Goal: Task Accomplishment & Management: Use online tool/utility

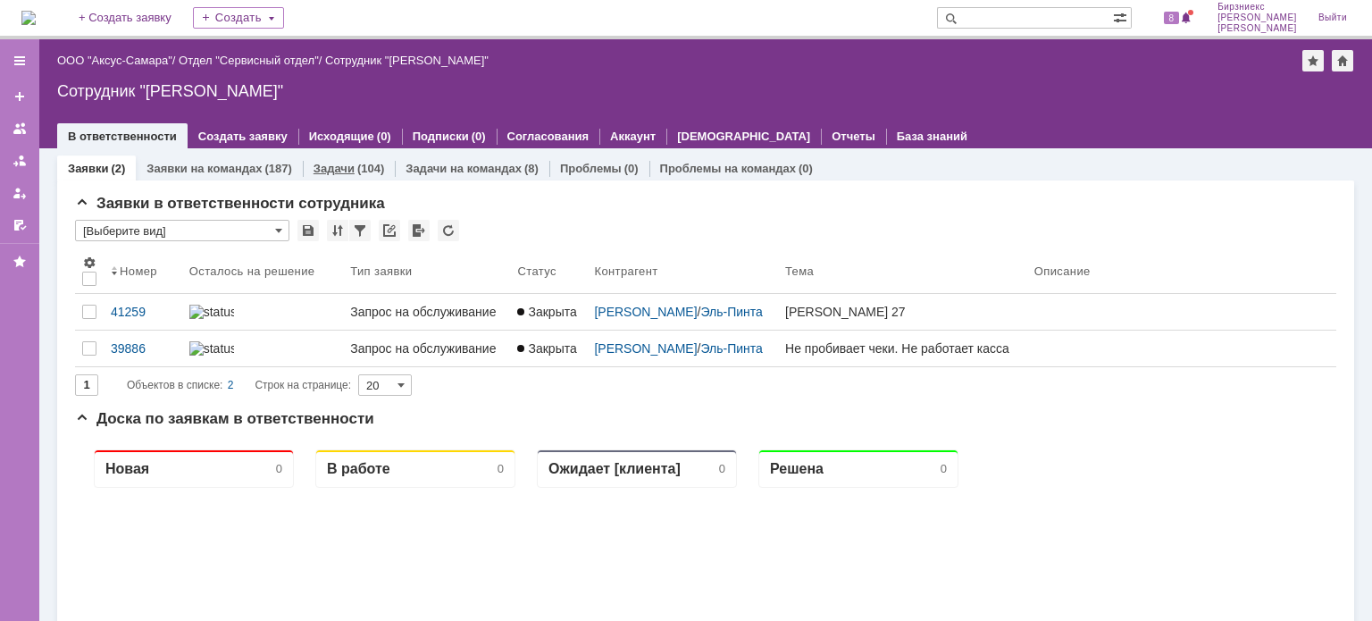
click at [363, 162] on div "(104)" at bounding box center [370, 168] width 27 height 13
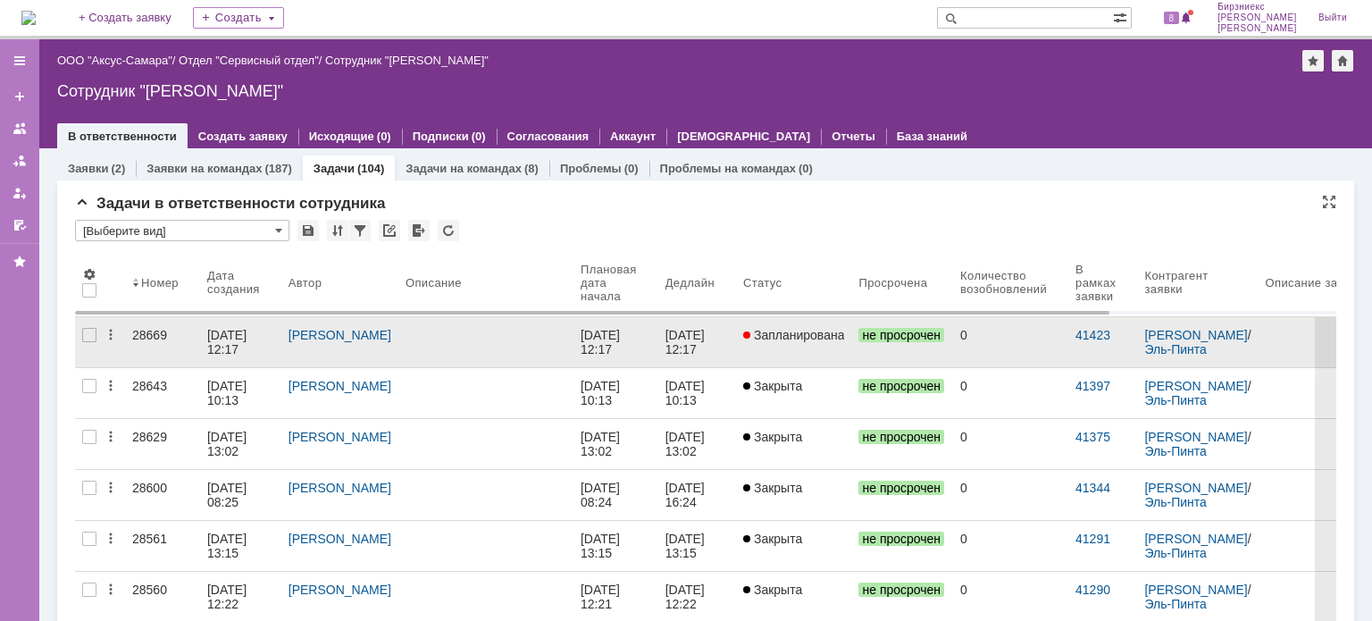
click at [470, 338] on div at bounding box center [485, 335] width 161 height 14
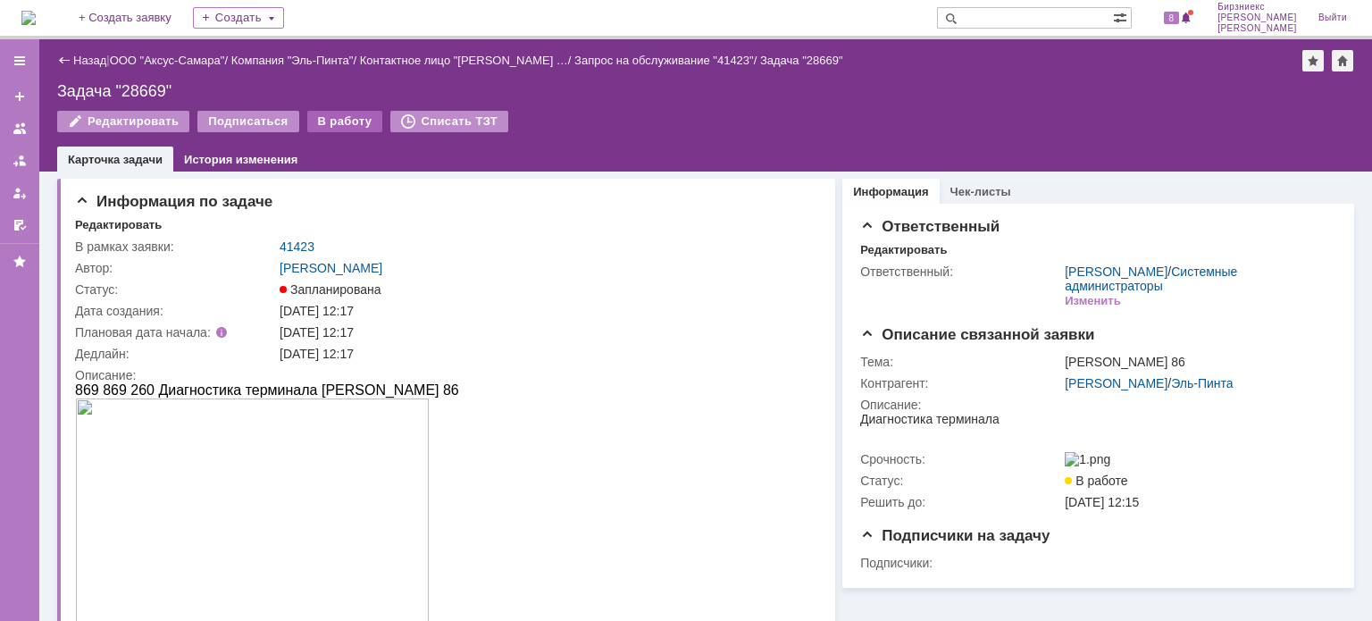
click at [351, 121] on div "В работу" at bounding box center [345, 121] width 76 height 21
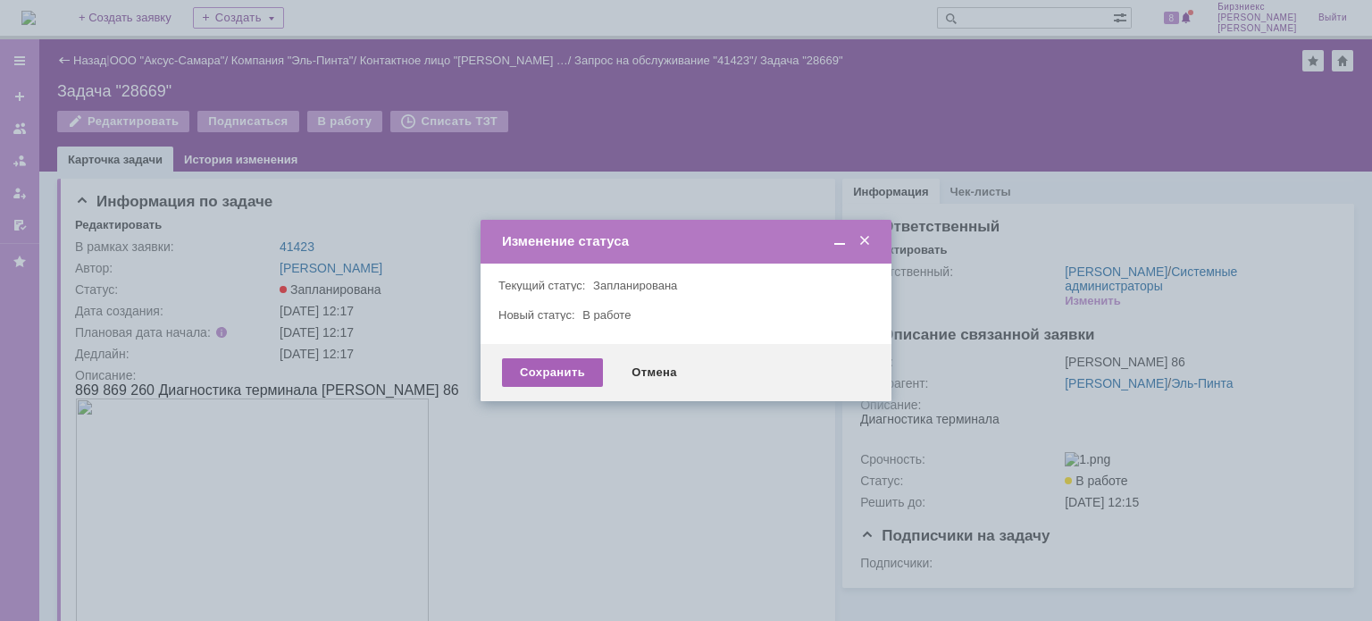
click at [564, 372] on div "Сохранить" at bounding box center [552, 372] width 101 height 29
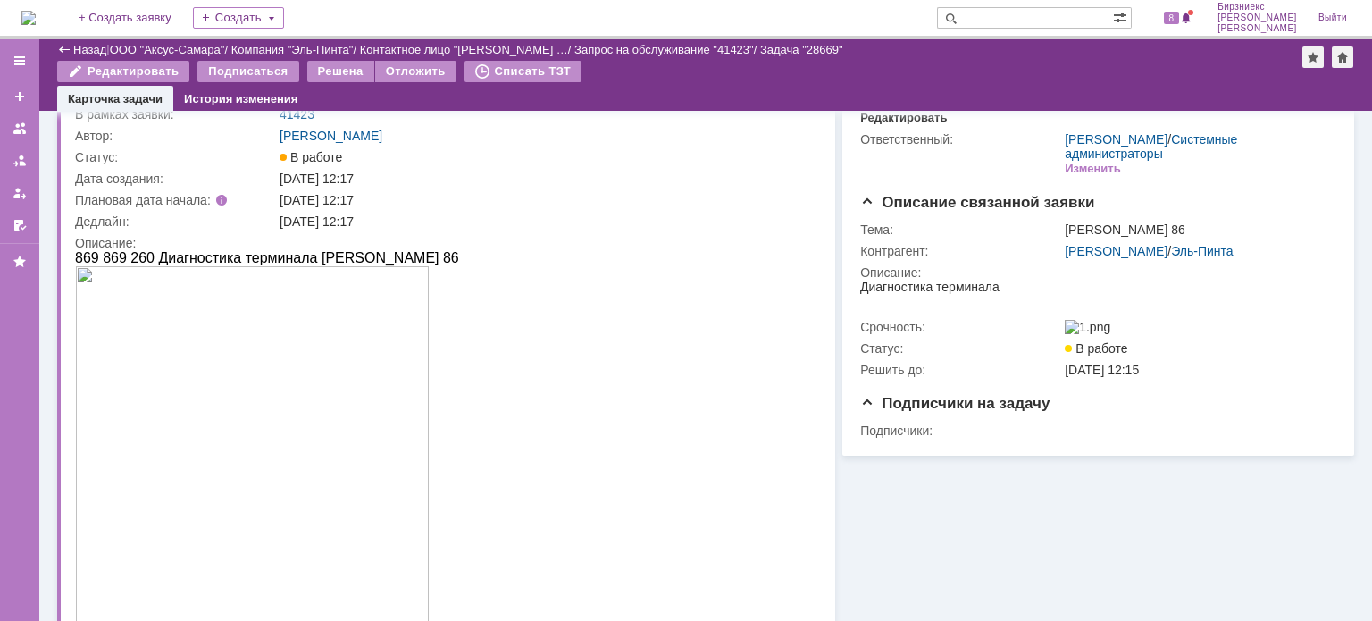
click at [96, 39] on div "Назад | ООО "Аксус-Самара" / Компания "Эль-Пинта" / Контактное лицо "[PERSON_NA…" at bounding box center [705, 49] width 1297 height 21
click at [93, 50] on link "Назад" at bounding box center [89, 49] width 33 height 13
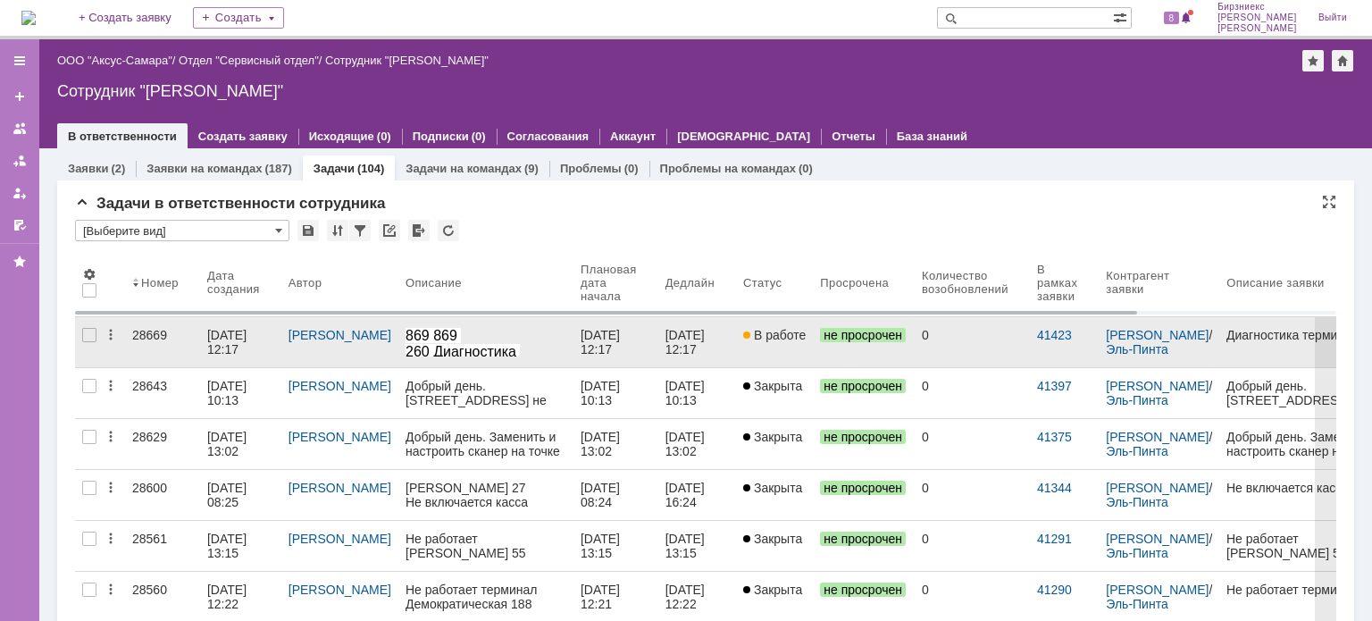
click at [337, 356] on div "[PERSON_NAME]" at bounding box center [339, 342] width 117 height 50
click at [249, 359] on link "[DATE] 12:17" at bounding box center [240, 342] width 81 height 50
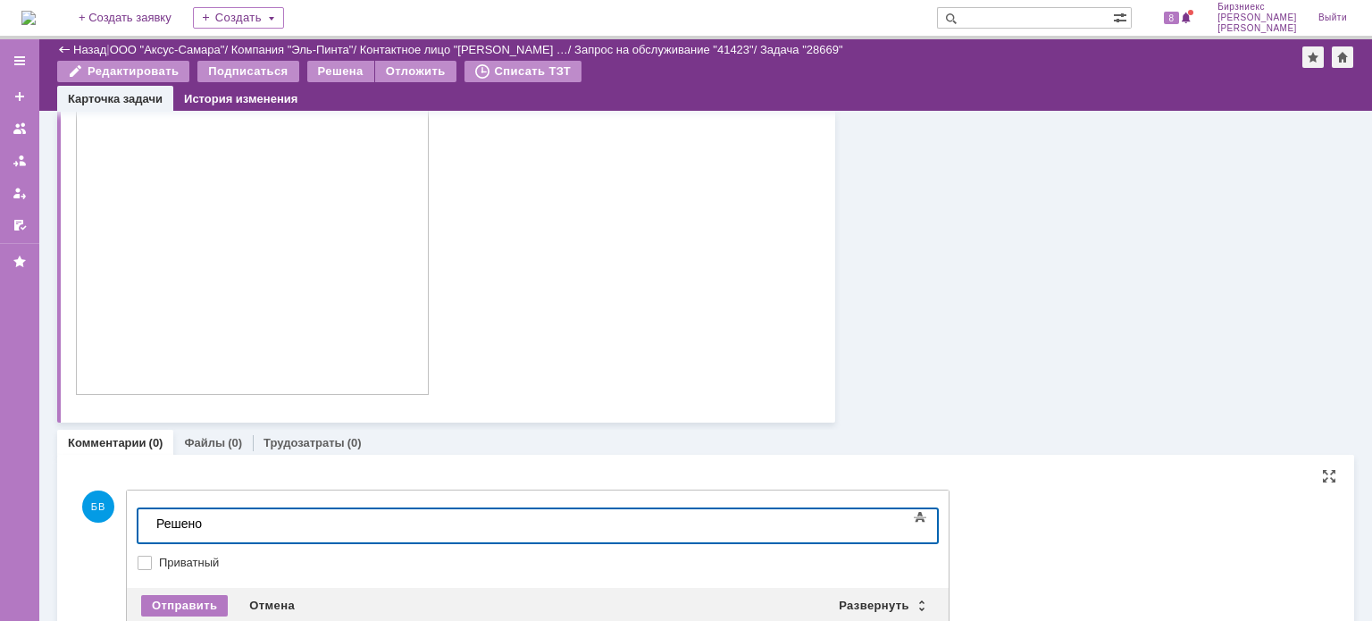
scroll to position [612, 0]
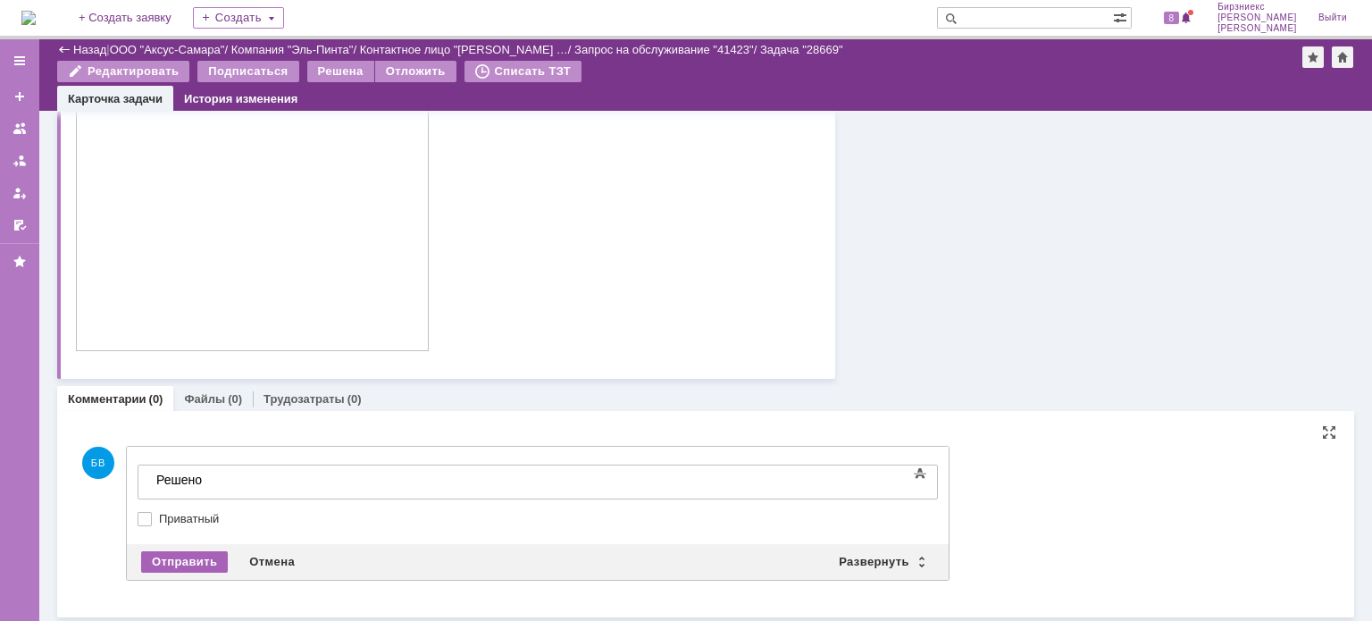
click at [196, 562] on div "Отправить" at bounding box center [184, 561] width 87 height 21
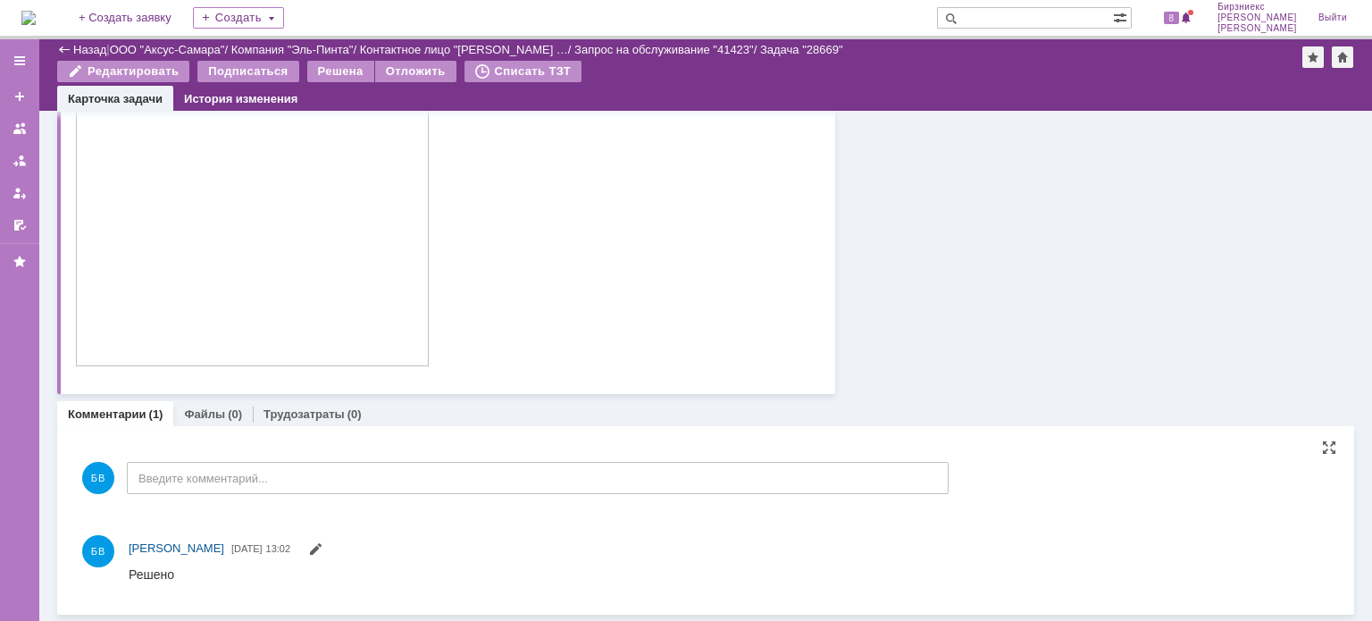
scroll to position [0, 0]
click at [329, 70] on div "Решена" at bounding box center [340, 71] width 67 height 21
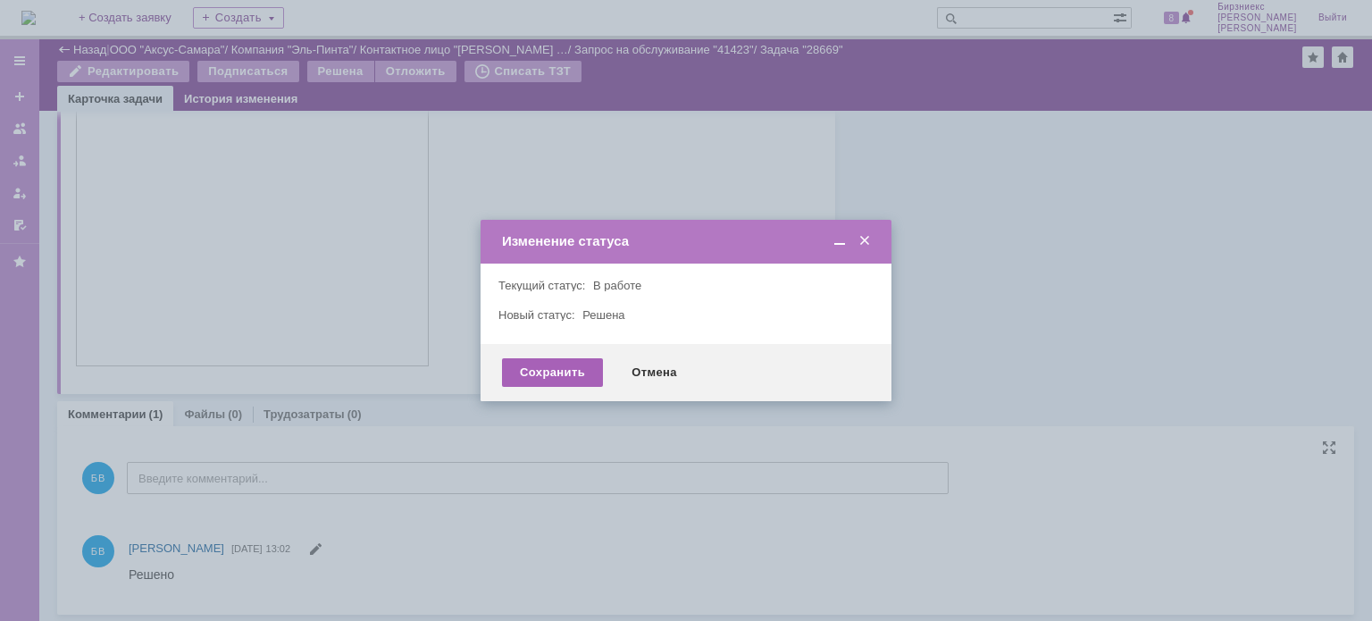
click at [579, 368] on div "Сохранить" at bounding box center [552, 372] width 101 height 29
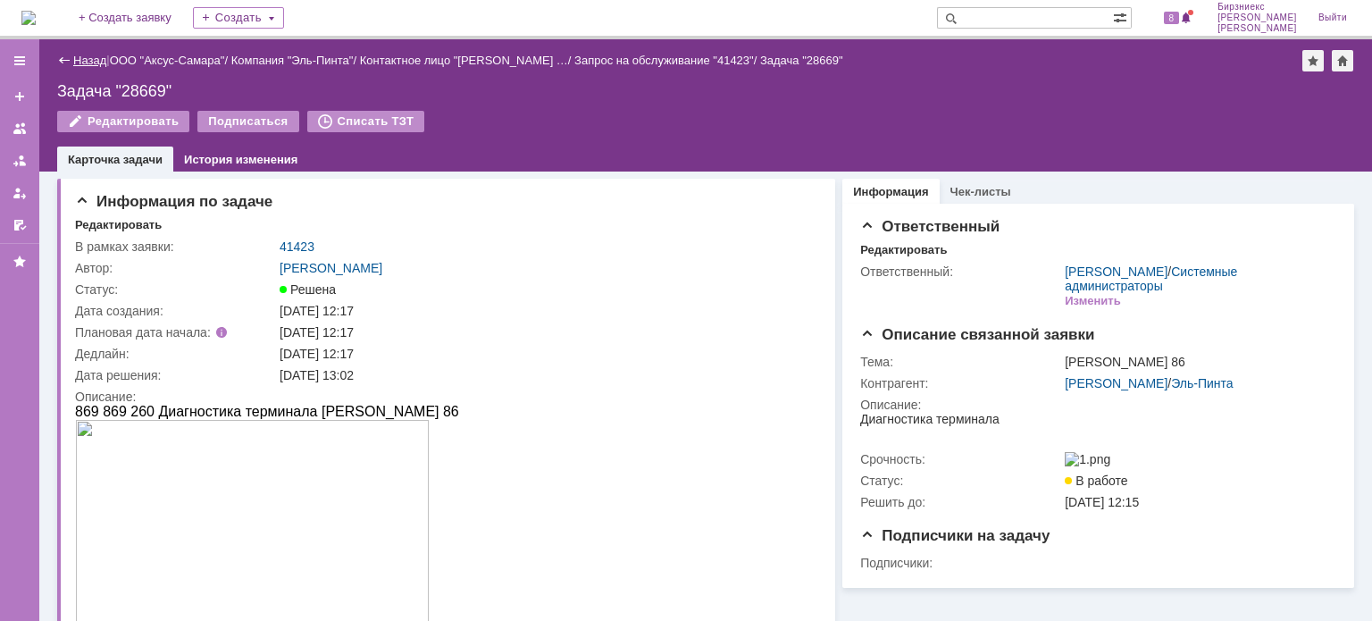
click at [107, 57] on div "|" at bounding box center [107, 59] width 3 height 13
click at [104, 56] on link "Назад" at bounding box center [89, 60] width 33 height 13
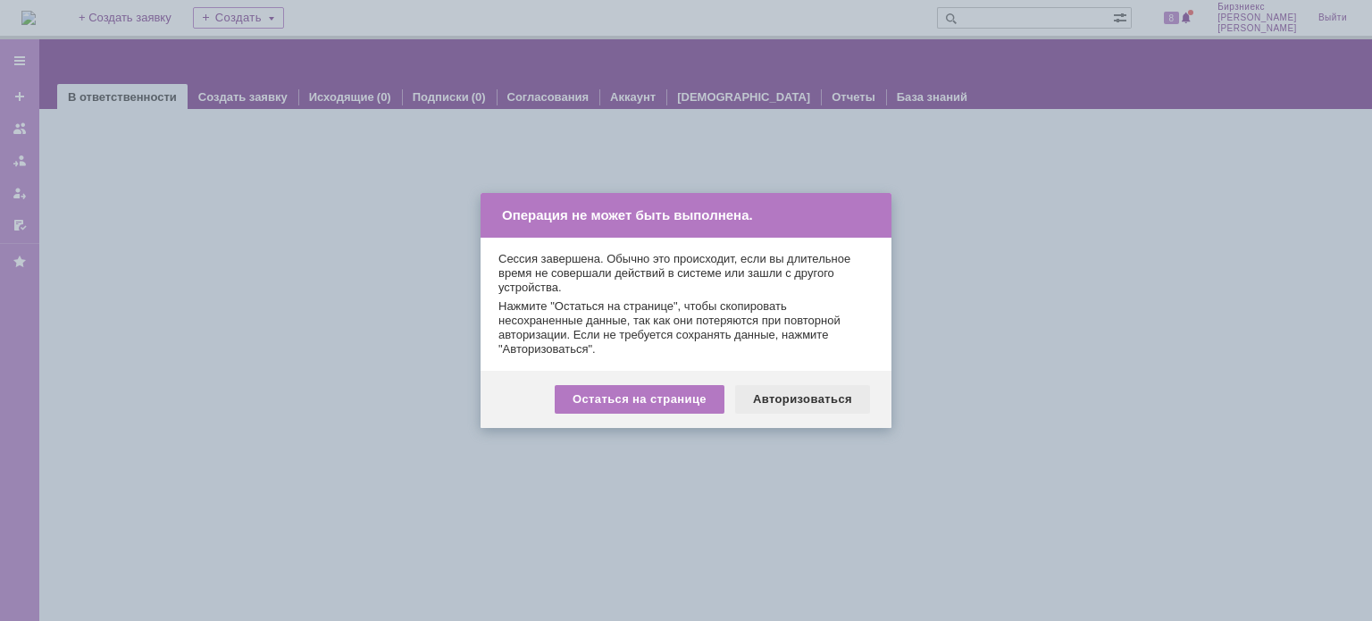
click at [775, 400] on div "Авторизоваться" at bounding box center [802, 399] width 135 height 29
